Goal: Task Accomplishment & Management: Use online tool/utility

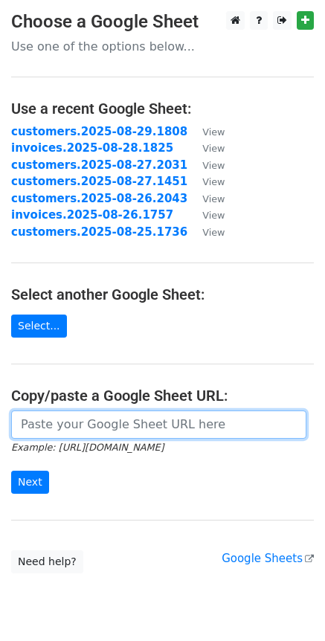
click at [47, 417] on input "url" at bounding box center [158, 425] width 295 height 28
click at [154, 436] on input "url" at bounding box center [158, 425] width 295 height 28
paste input "[URL][DOMAIN_NAME]"
type input "[URL][DOMAIN_NAME]"
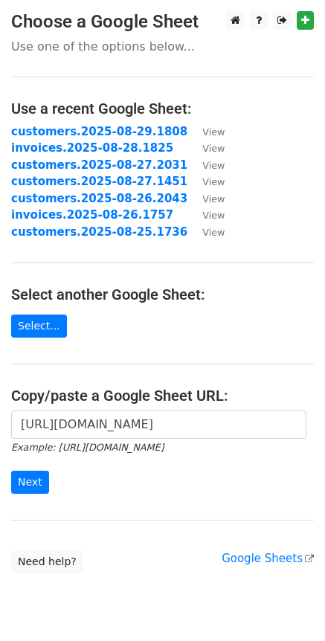
scroll to position [0, 0]
click at [32, 495] on div "[URL][DOMAIN_NAME] Example: [URL][DOMAIN_NAME] Next" at bounding box center [162, 460] width 325 height 98
click at [31, 484] on input "Next" at bounding box center [30, 482] width 38 height 23
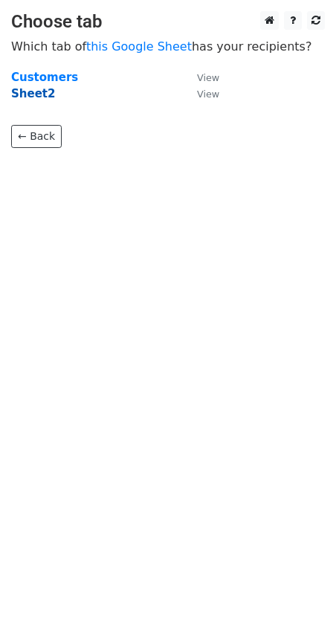
click at [43, 93] on strong "Sheet2" at bounding box center [33, 93] width 44 height 13
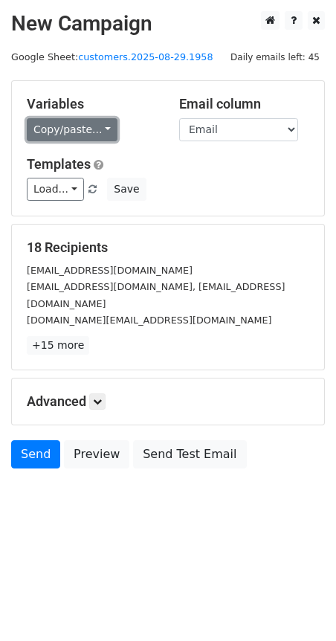
click at [99, 123] on link "Copy/paste..." at bounding box center [72, 129] width 91 height 23
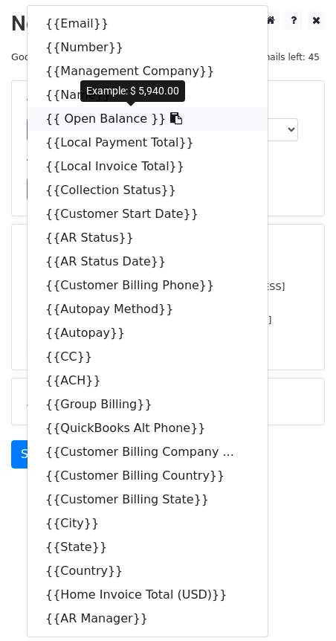
click at [170, 118] on icon at bounding box center [176, 118] width 12 height 12
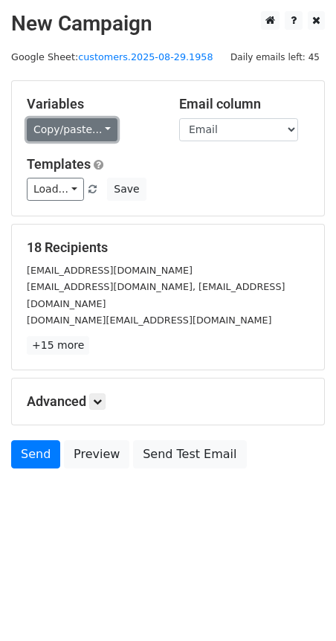
click at [99, 132] on link "Copy/paste..." at bounding box center [72, 129] width 91 height 23
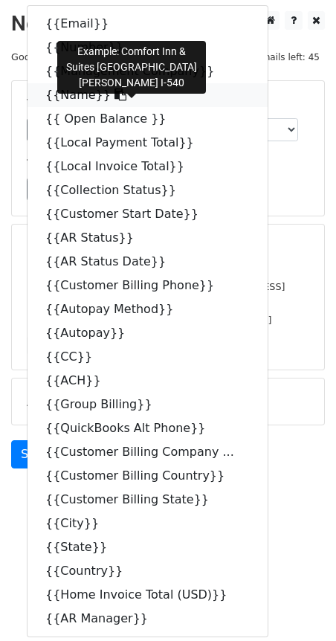
click at [115, 93] on icon at bounding box center [121, 95] width 12 height 12
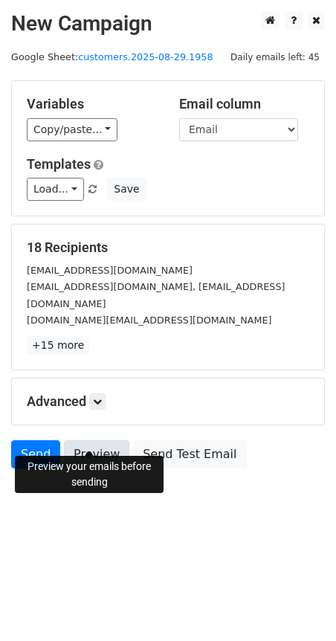
drag, startPoint x: 87, startPoint y: 434, endPoint x: 80, endPoint y: 433, distance: 7.5
click at [89, 440] on link "Preview" at bounding box center [96, 454] width 65 height 28
click at [100, 397] on icon at bounding box center [97, 401] width 9 height 9
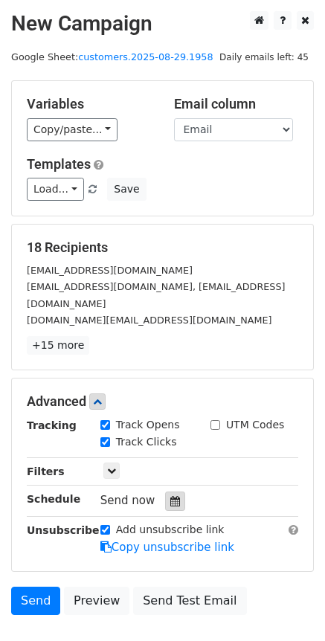
click at [173, 496] on icon at bounding box center [175, 501] width 10 height 10
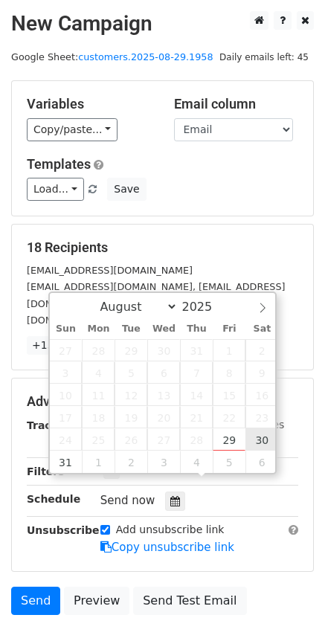
type input "2025-08-30 12:00"
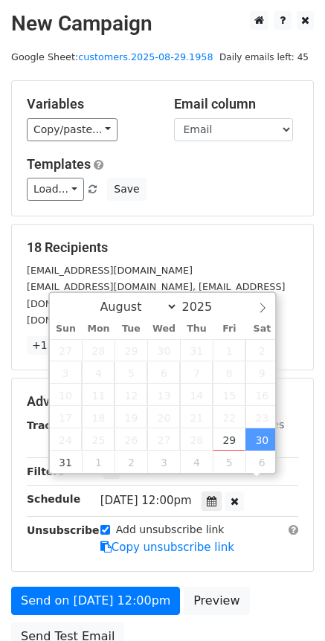
scroll to position [1, 0]
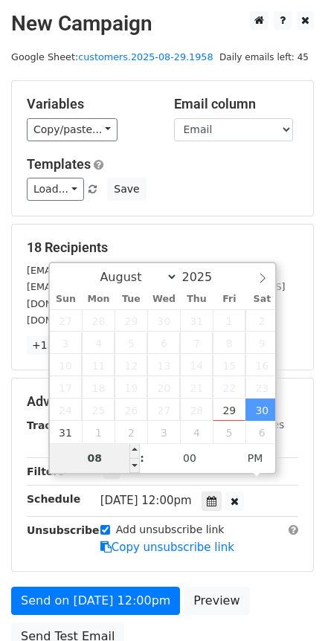
type input "08"
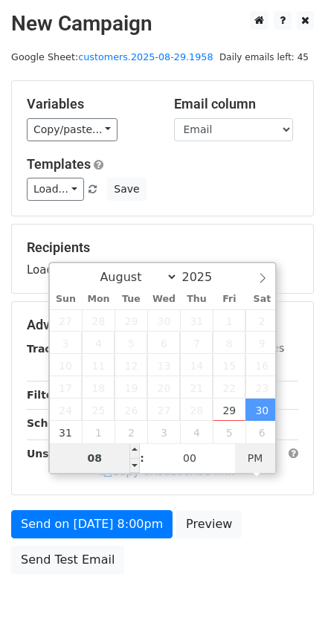
type input "2025-08-30 08:00"
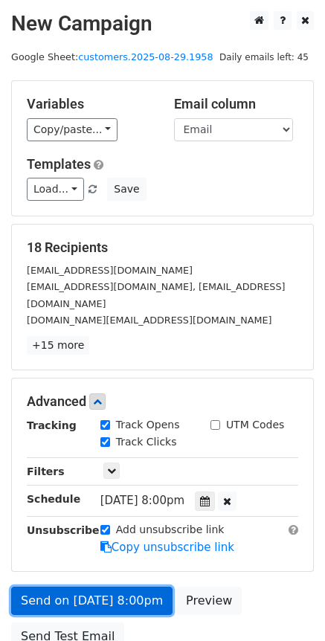
click at [138, 587] on link "Send on Aug 30 at 8:00pm" at bounding box center [91, 601] width 161 height 28
